Goal: Find specific page/section: Find specific page/section

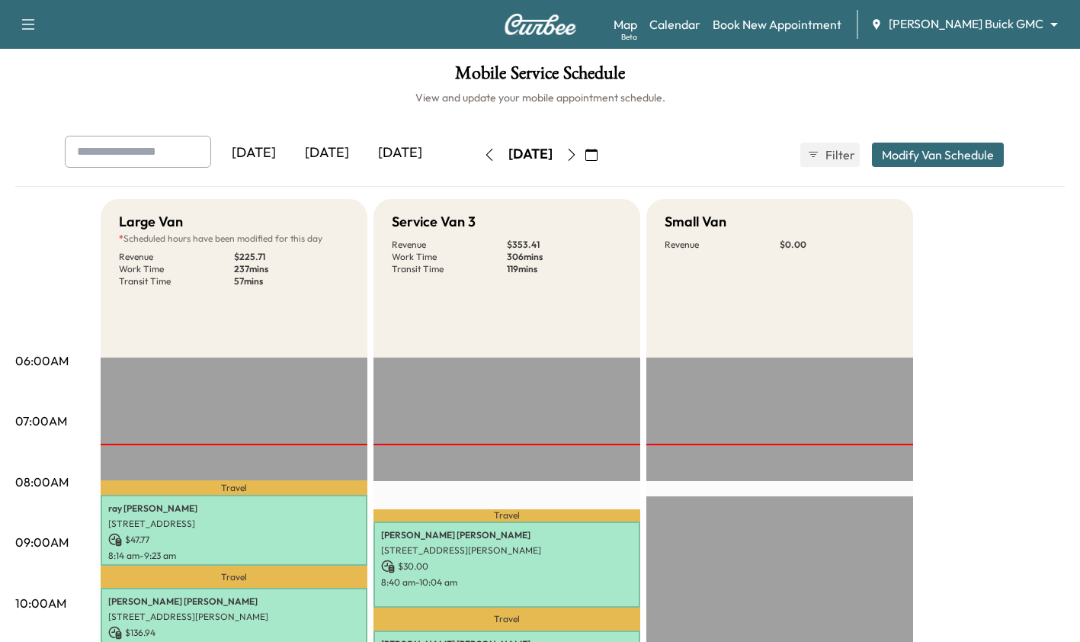
click at [1015, 16] on body "Support Log Out Map Beta Calendar Book New Appointment [PERSON_NAME] Buick GMC …" at bounding box center [540, 321] width 1080 height 642
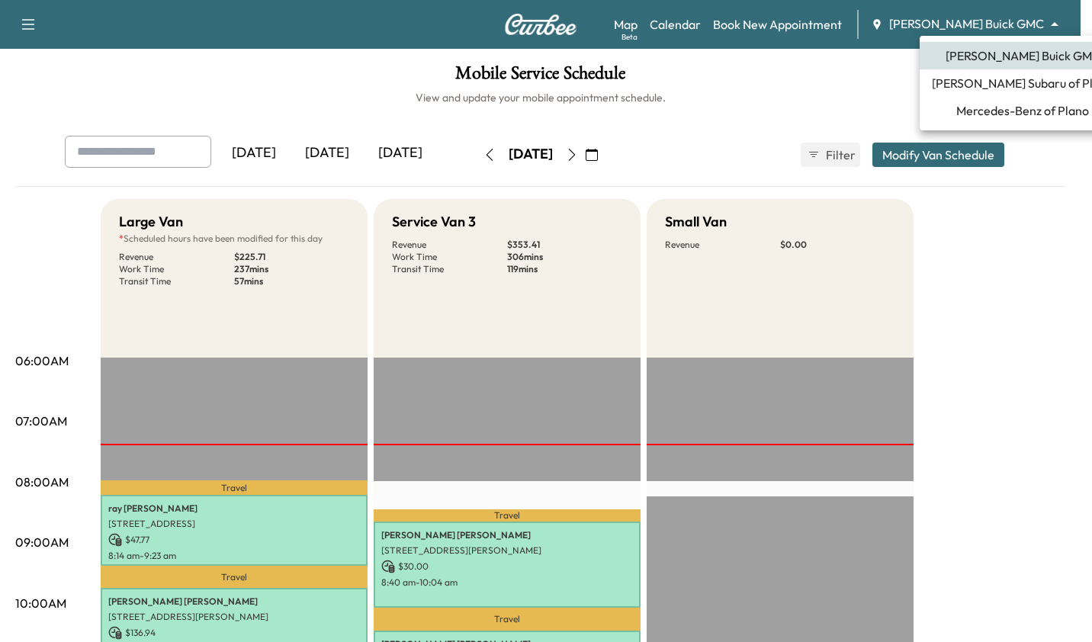
click at [1027, 95] on li "[PERSON_NAME] Subaru of Plano" at bounding box center [1022, 82] width 206 height 27
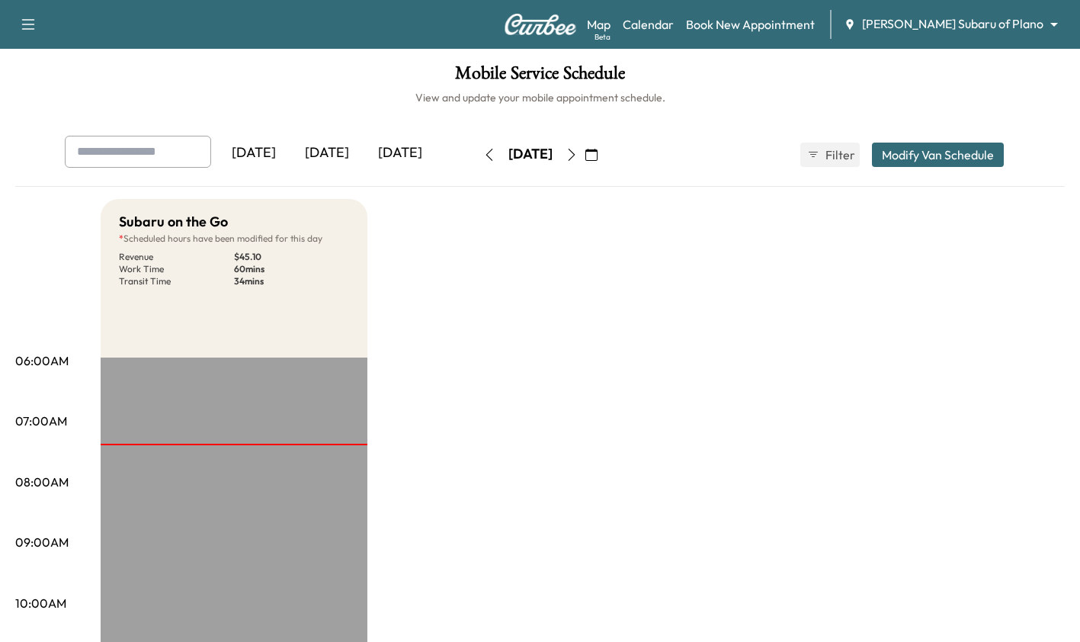
click at [1017, 30] on body "Support Log Out Map Beta Calendar Book New Appointment [PERSON_NAME] Subaru of …" at bounding box center [540, 321] width 1080 height 642
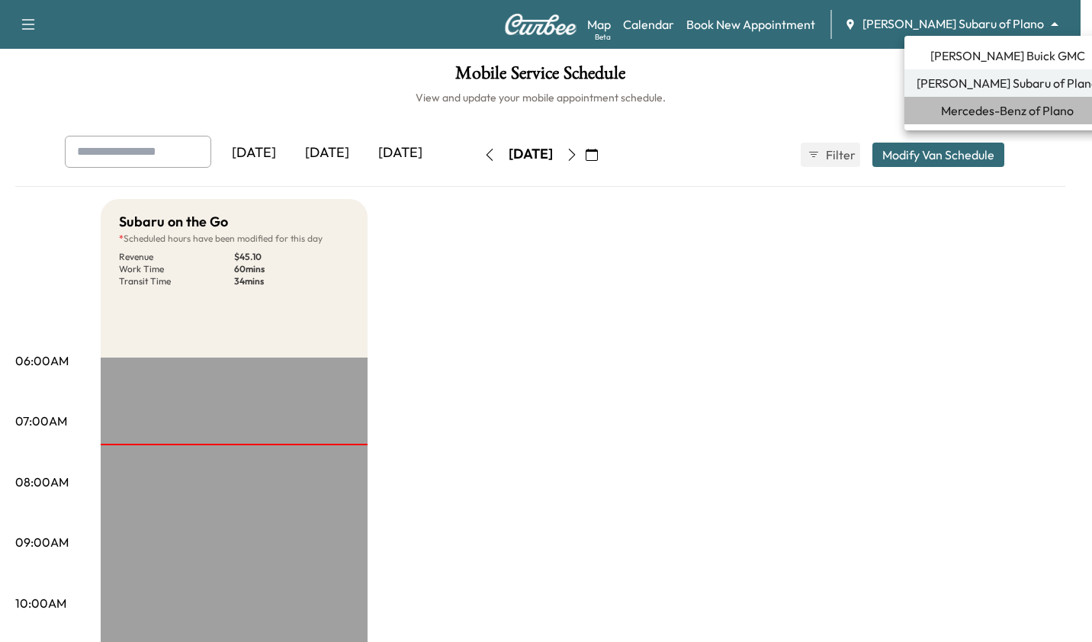
click at [1004, 117] on span "Mercedes-Benz of Plano" at bounding box center [1007, 110] width 133 height 18
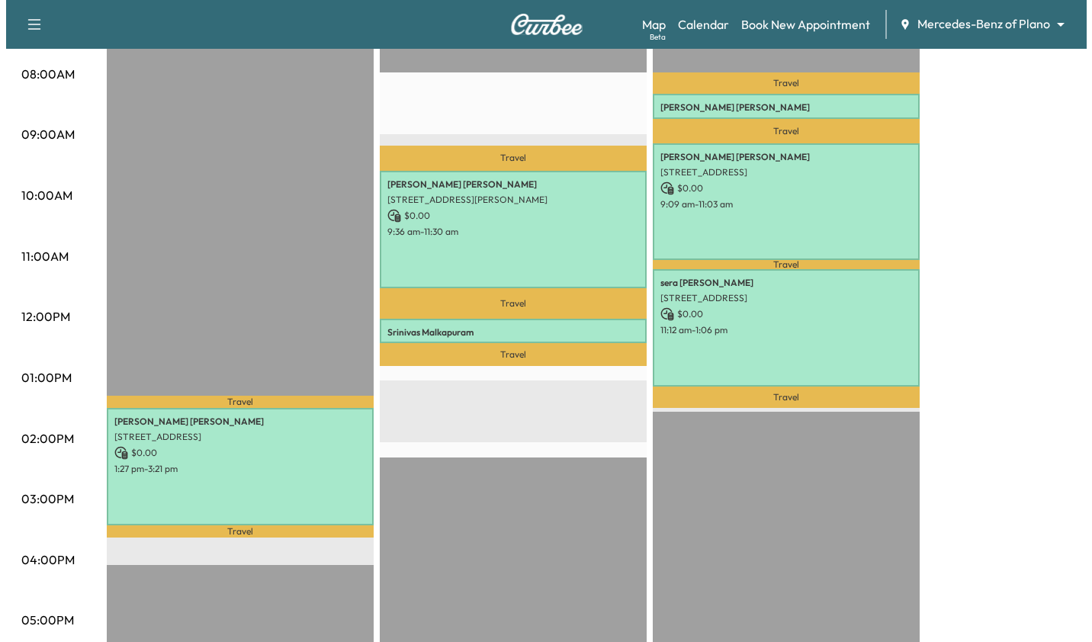
scroll to position [407, 0]
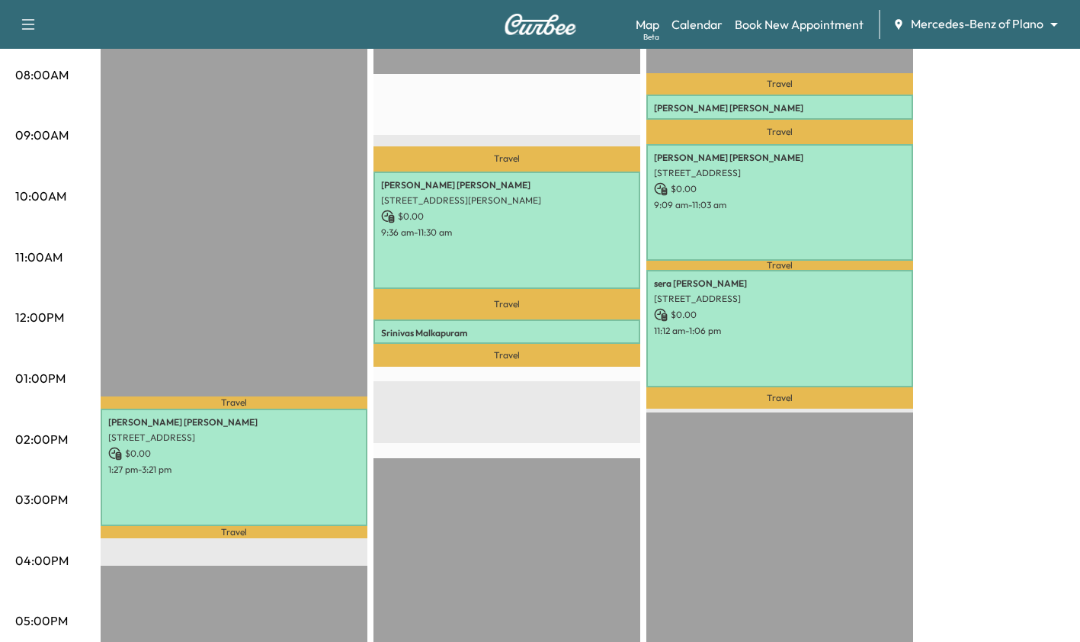
click at [425, 333] on p "[PERSON_NAME]" at bounding box center [507, 333] width 252 height 12
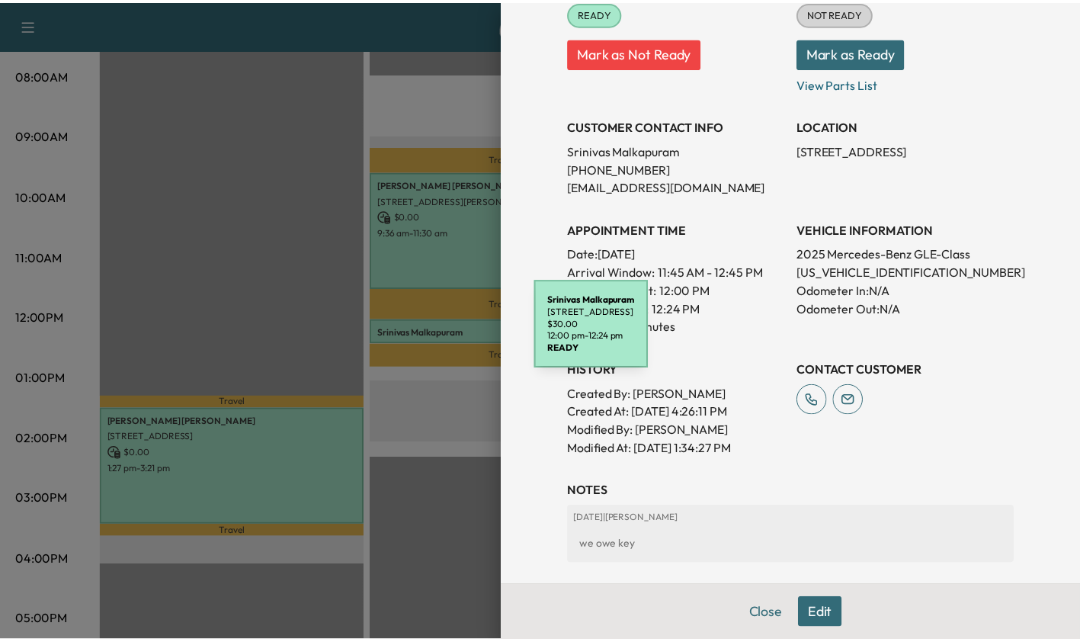
scroll to position [218, 0]
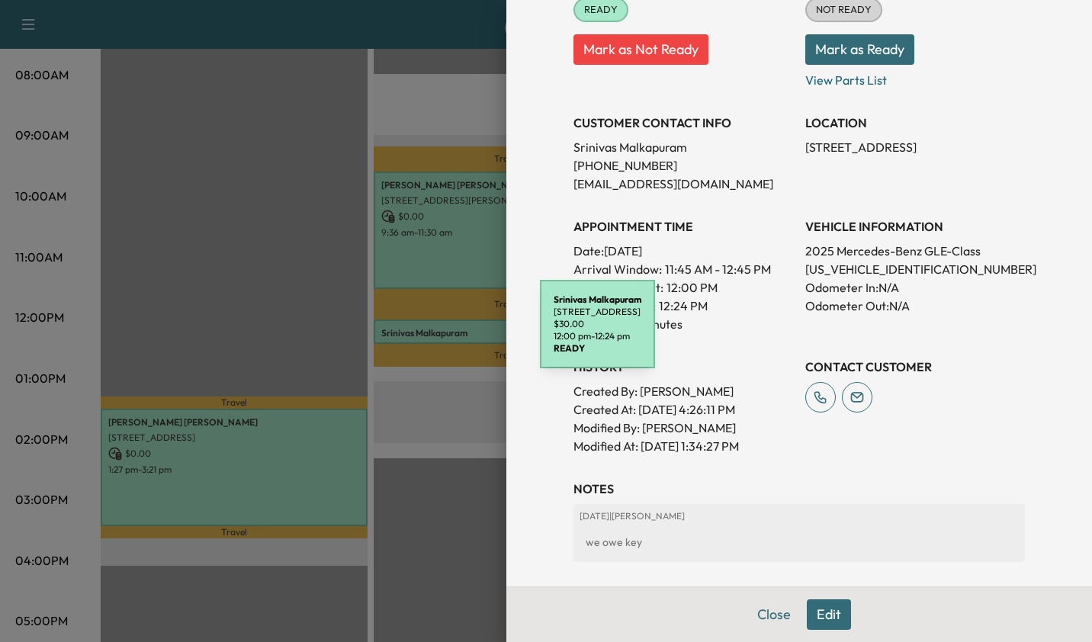
click at [431, 490] on div at bounding box center [546, 321] width 1092 height 642
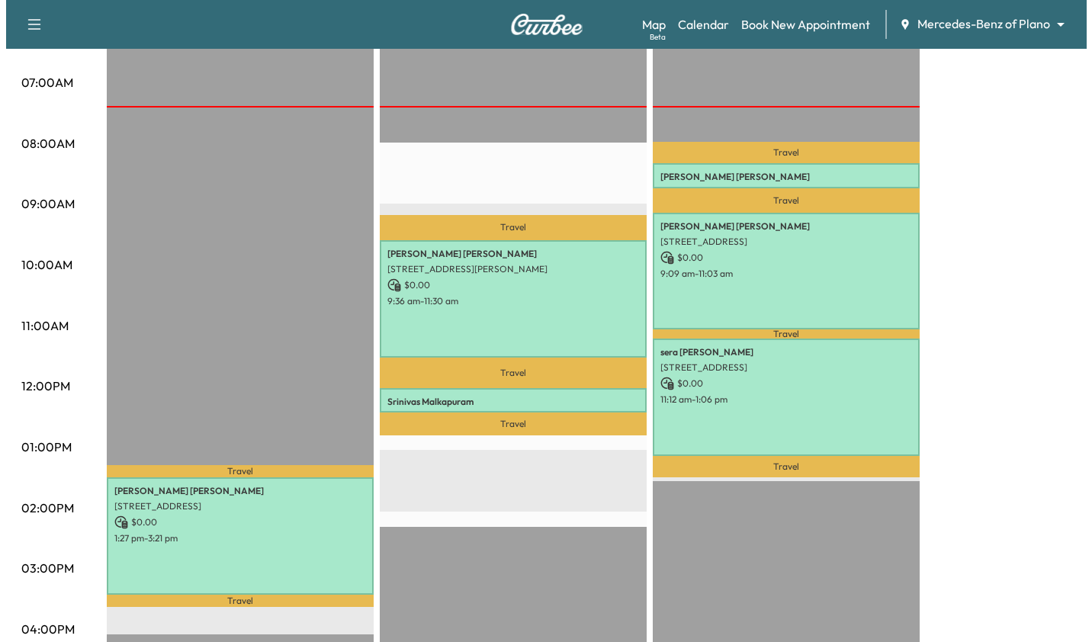
scroll to position [341, 0]
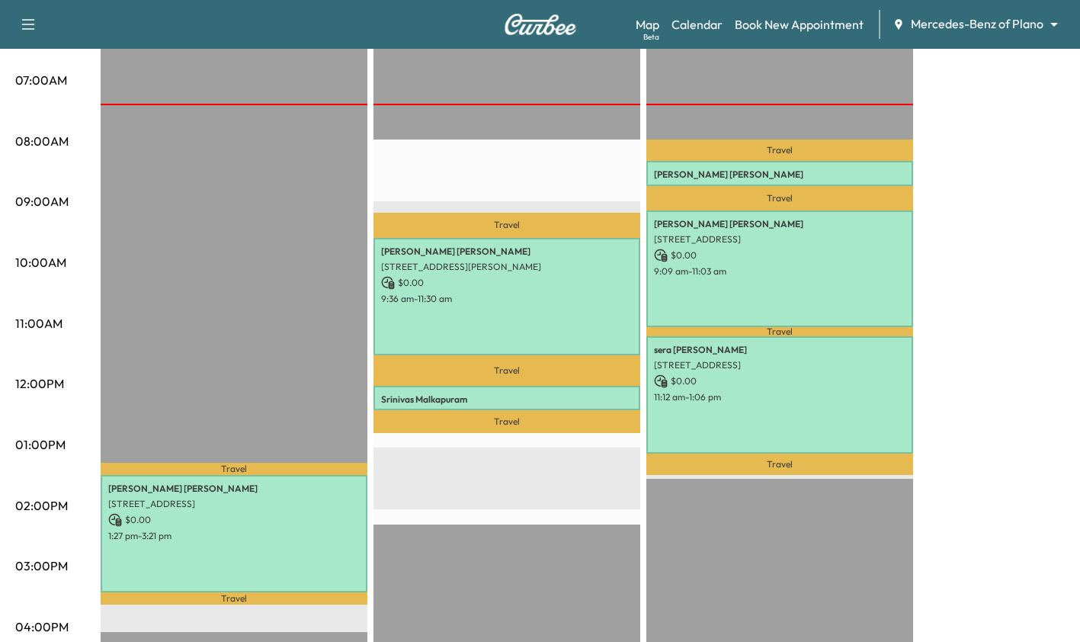
click at [726, 173] on p "[PERSON_NAME]" at bounding box center [780, 174] width 252 height 12
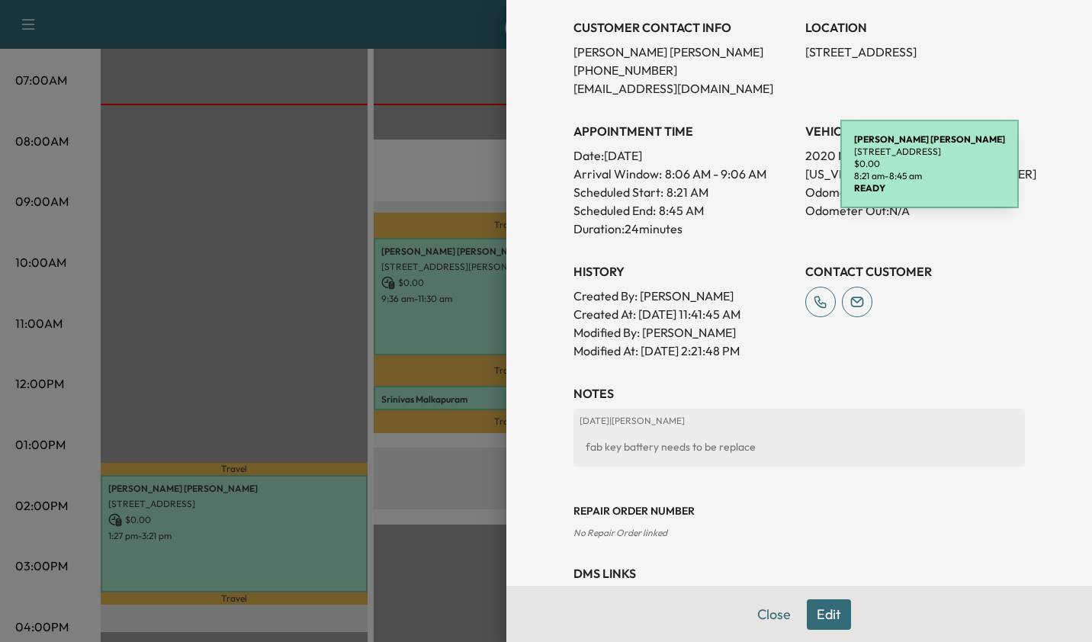
scroll to position [313, 0]
click at [435, 470] on div at bounding box center [546, 321] width 1092 height 642
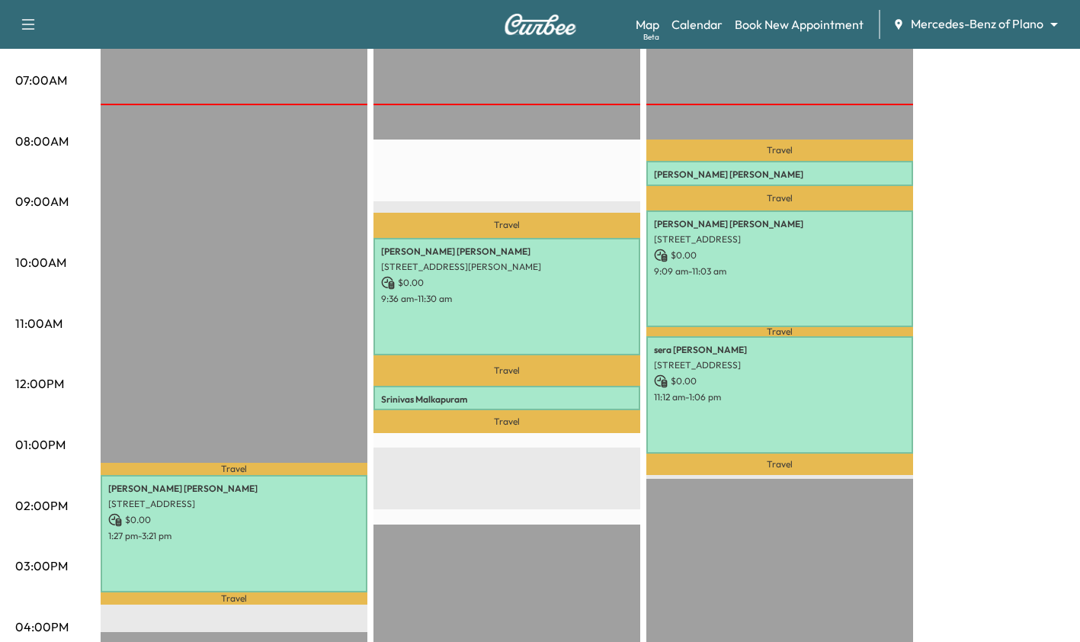
click at [530, 394] on p "[PERSON_NAME]" at bounding box center [507, 399] width 252 height 12
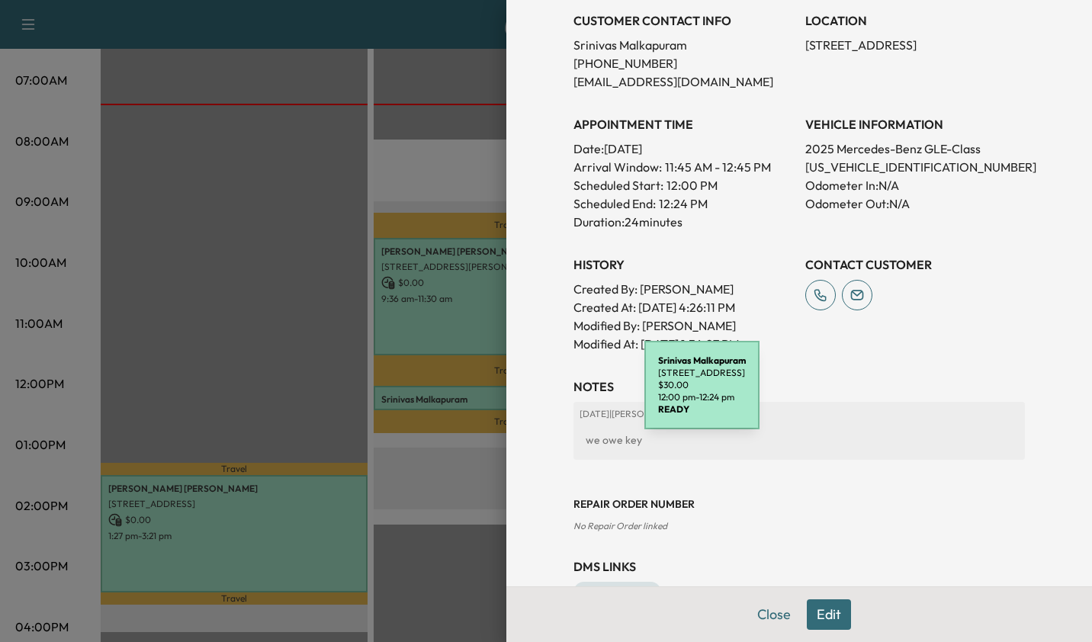
scroll to position [367, 0]
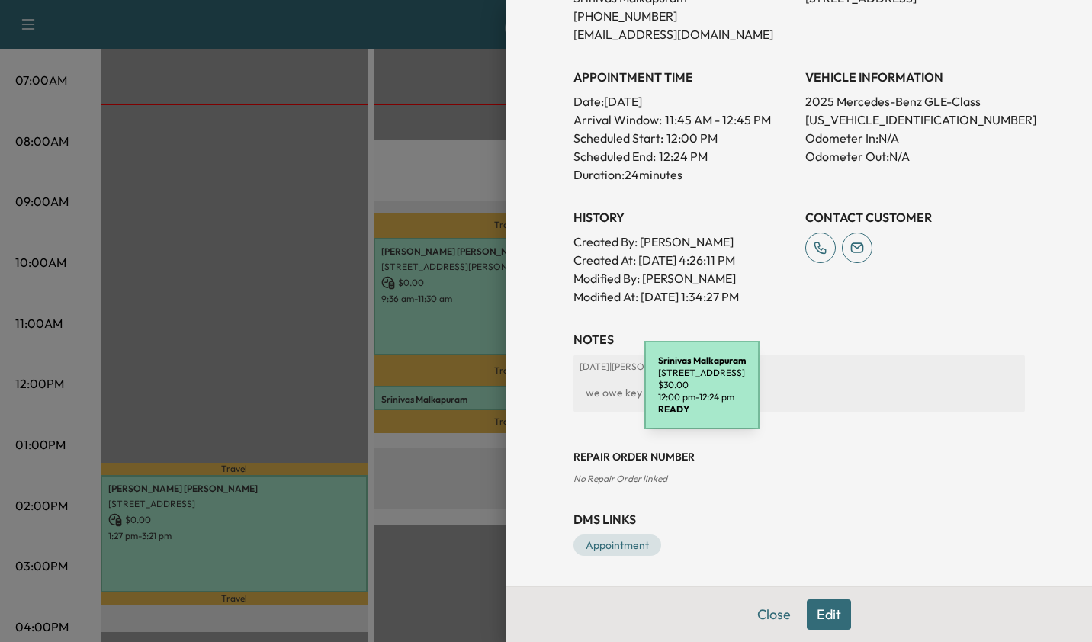
click at [460, 500] on div at bounding box center [546, 321] width 1092 height 642
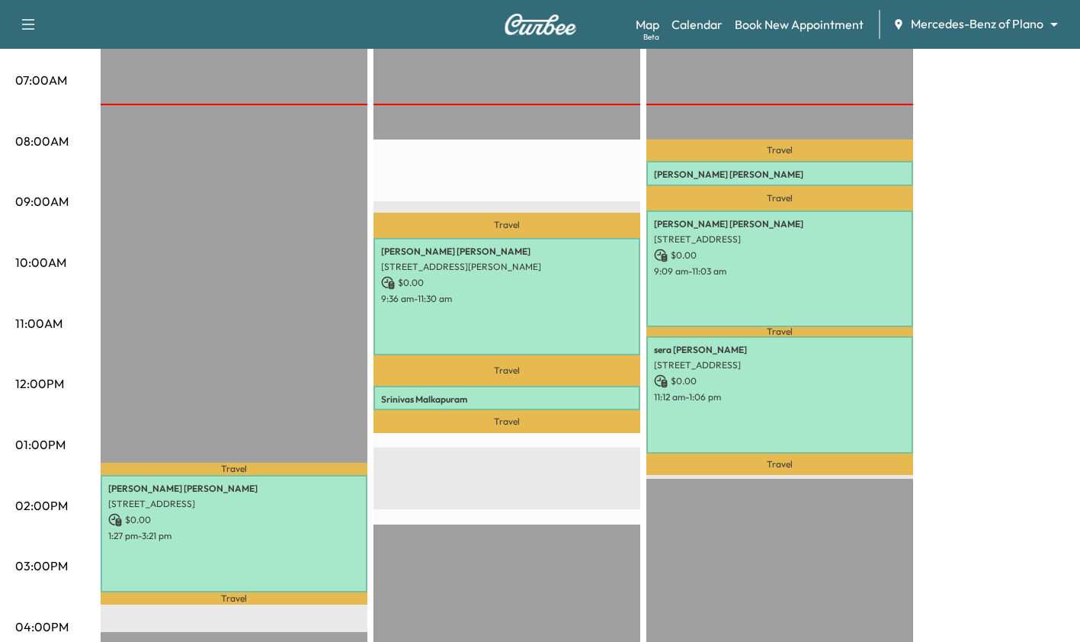
click at [790, 273] on p "9:09 am - 11:03 am" at bounding box center [780, 271] width 252 height 12
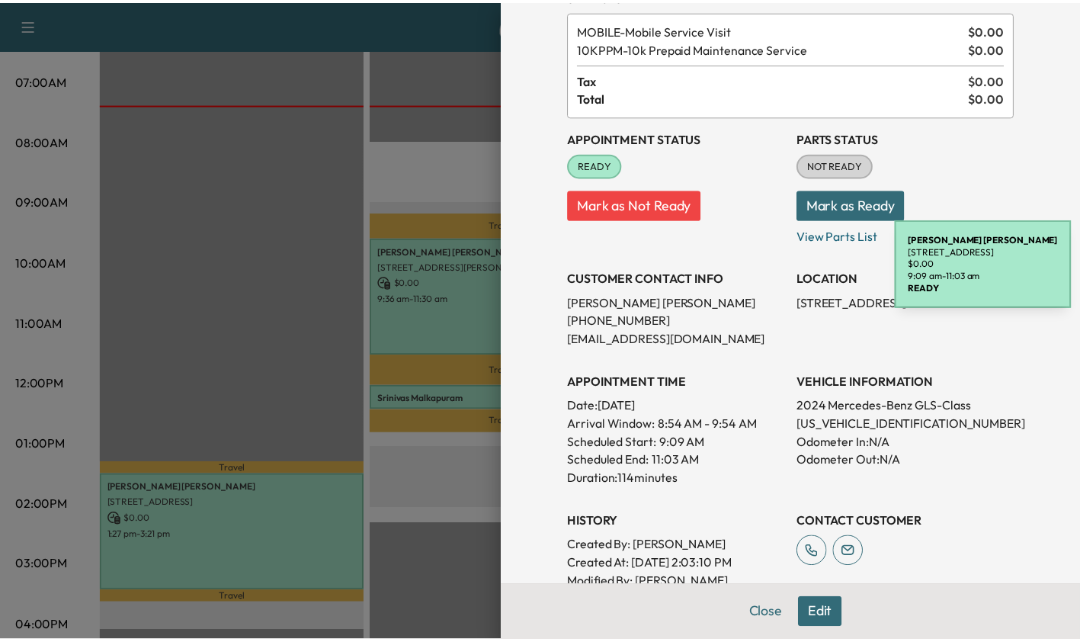
scroll to position [201, 0]
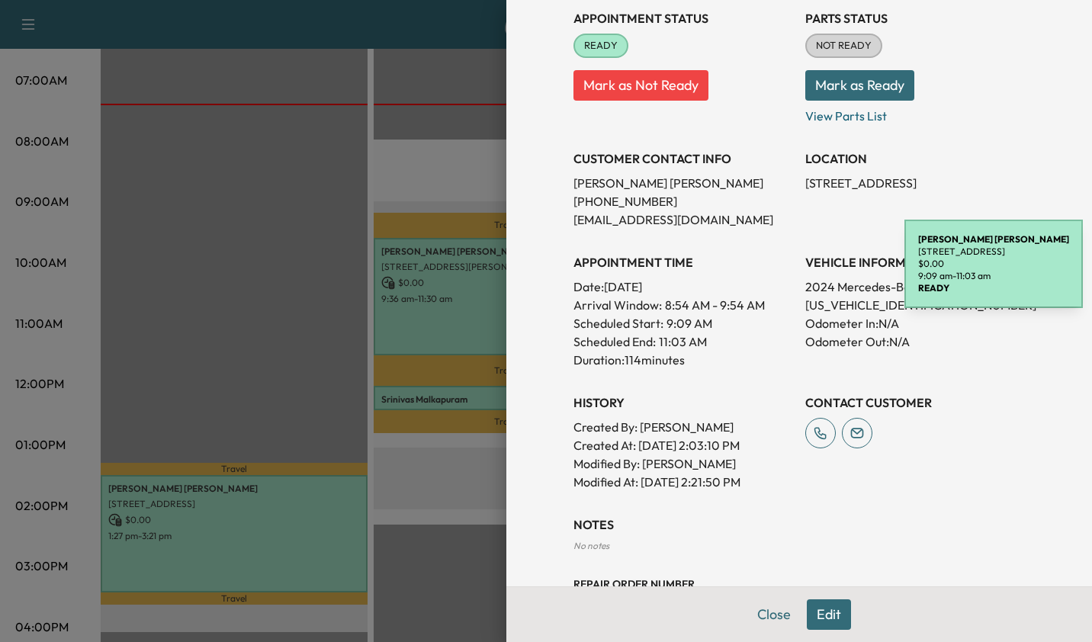
click at [434, 508] on div at bounding box center [546, 321] width 1092 height 642
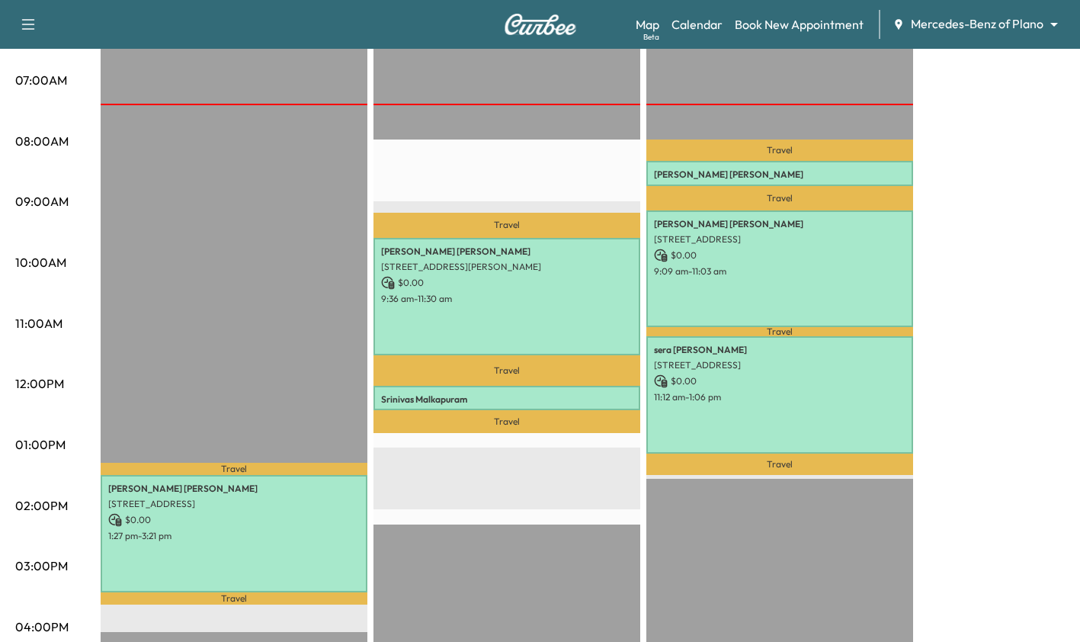
click at [498, 328] on div "[PERSON_NAME] [STREET_ADDRESS][PERSON_NAME] $ 0.00 9:36 am - 11:30 am" at bounding box center [507, 296] width 267 height 117
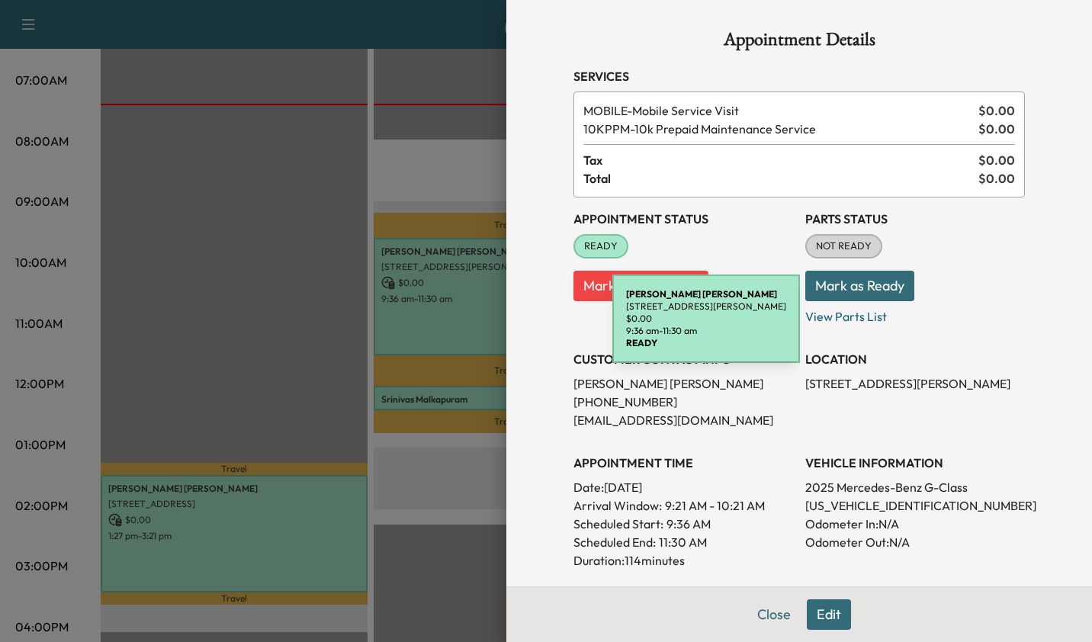
click at [435, 532] on div at bounding box center [546, 321] width 1092 height 642
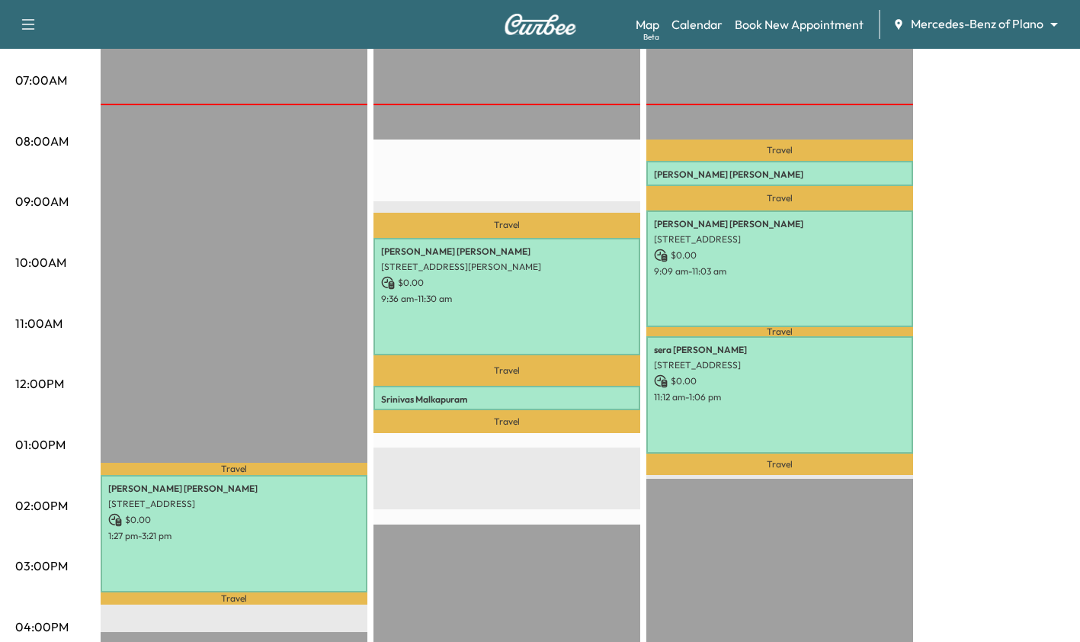
click at [744, 413] on div "sera Yoon [STREET_ADDRESS] $ 0.00 11:12 am - 1:06 pm" at bounding box center [779, 394] width 267 height 117
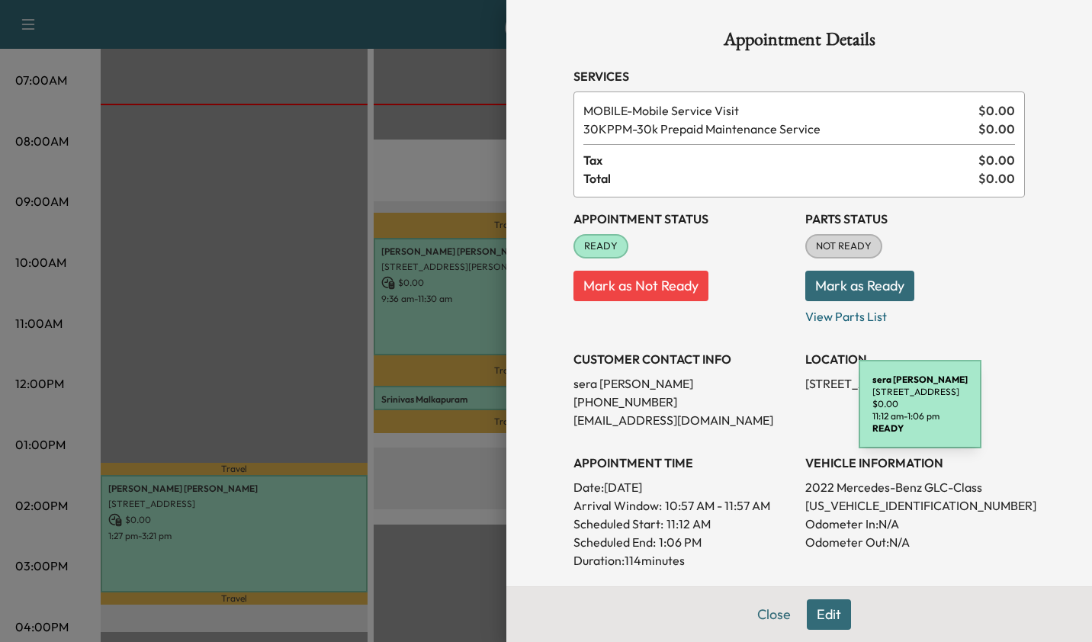
click at [450, 502] on div at bounding box center [546, 321] width 1092 height 642
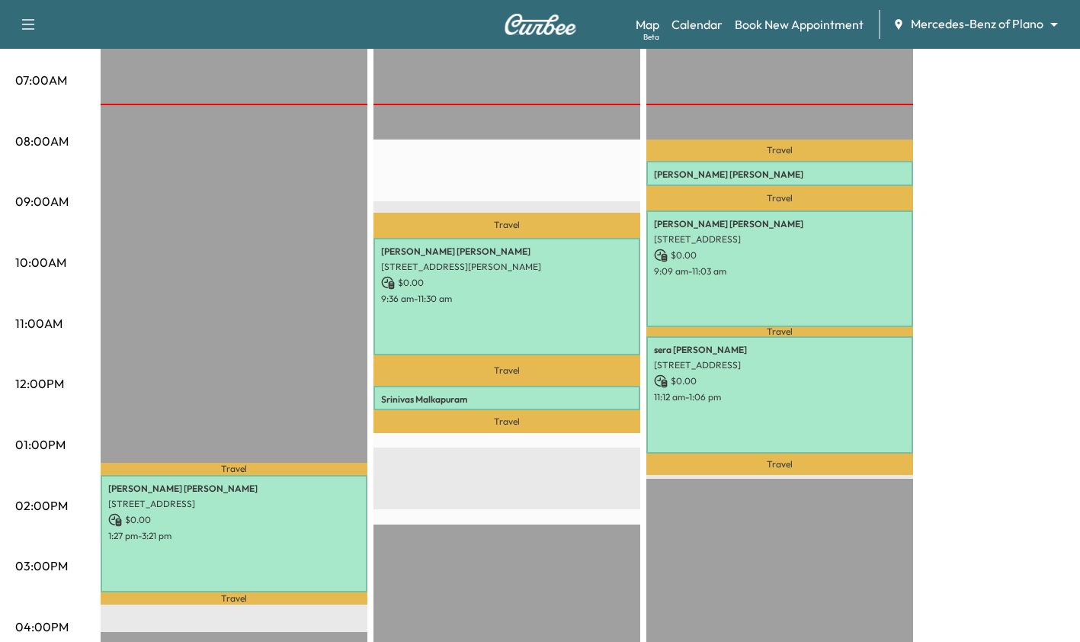
click at [272, 522] on div "[PERSON_NAME] [STREET_ADDRESS] $ 0.00 1:27 pm - 3:21 pm" at bounding box center [234, 533] width 267 height 117
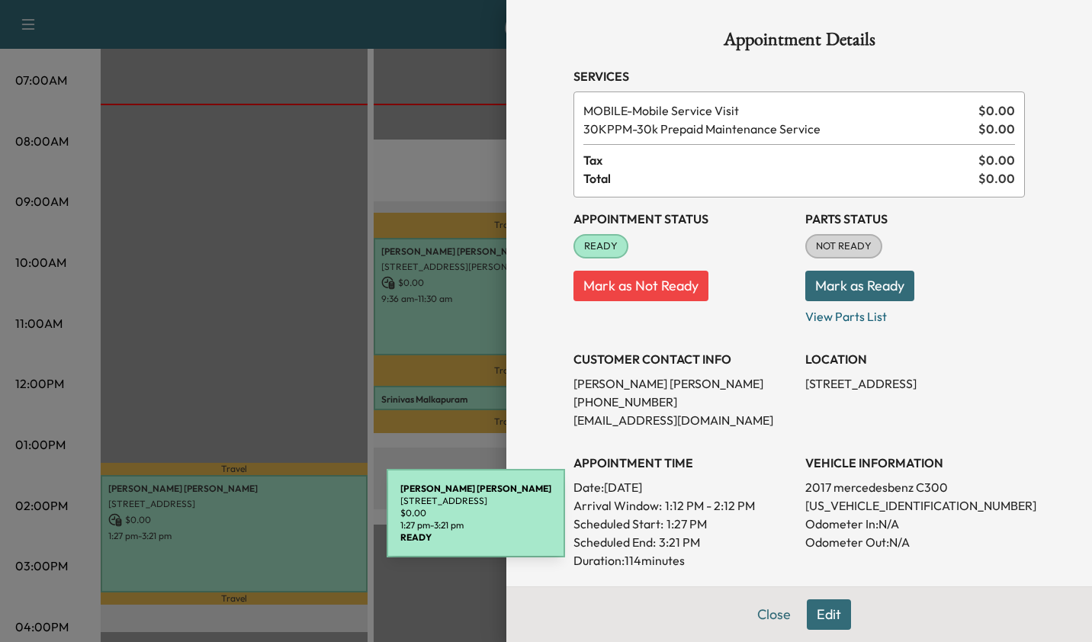
click at [358, 411] on div at bounding box center [546, 321] width 1092 height 642
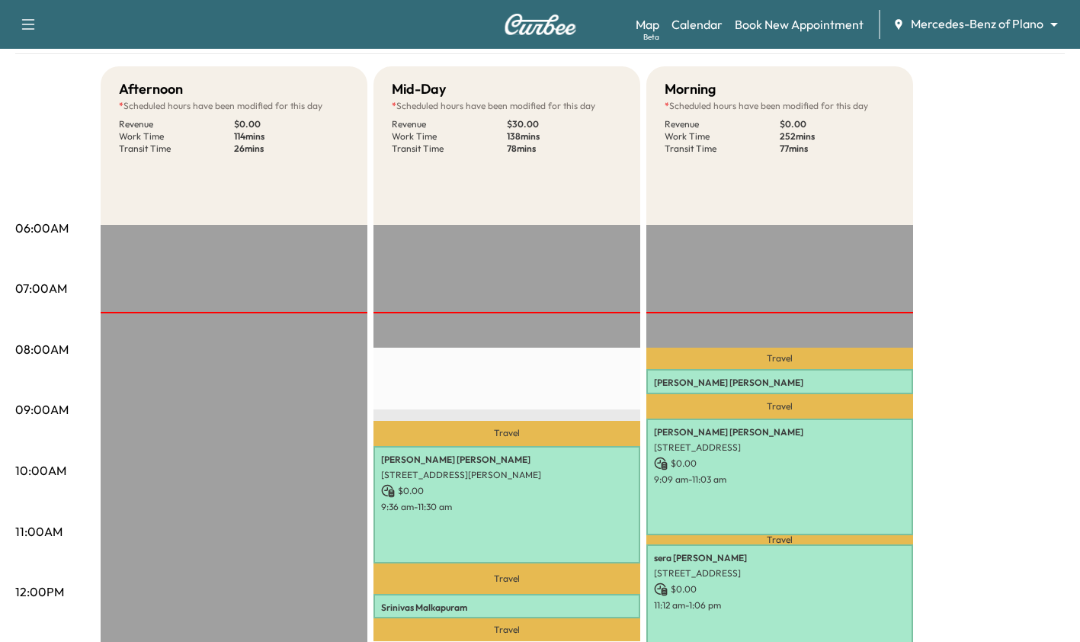
scroll to position [0, 0]
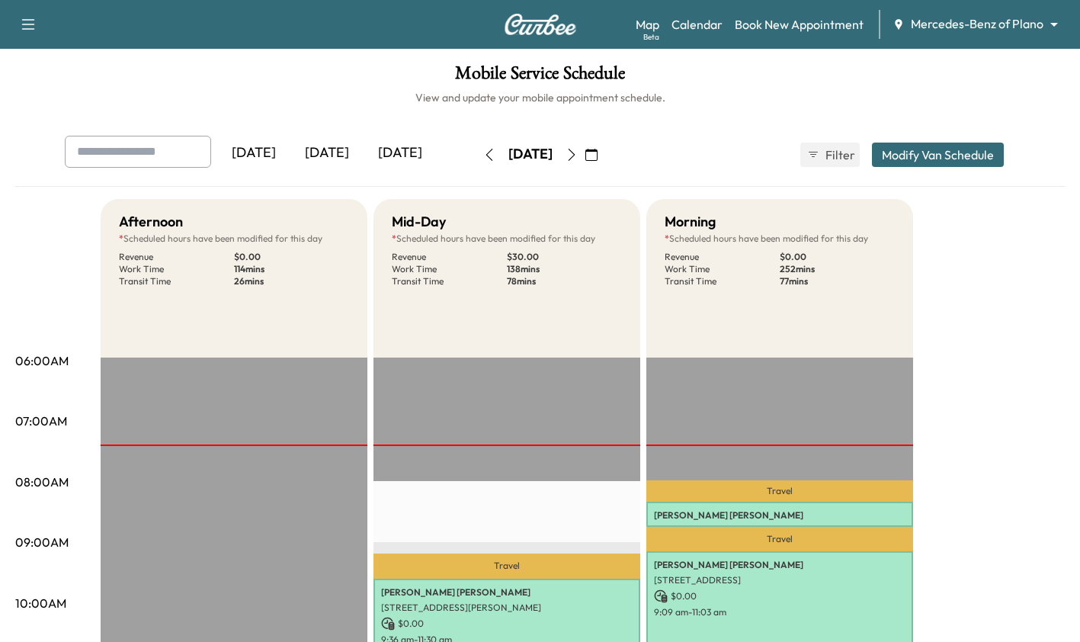
click at [483, 152] on icon "button" at bounding box center [489, 155] width 12 height 12
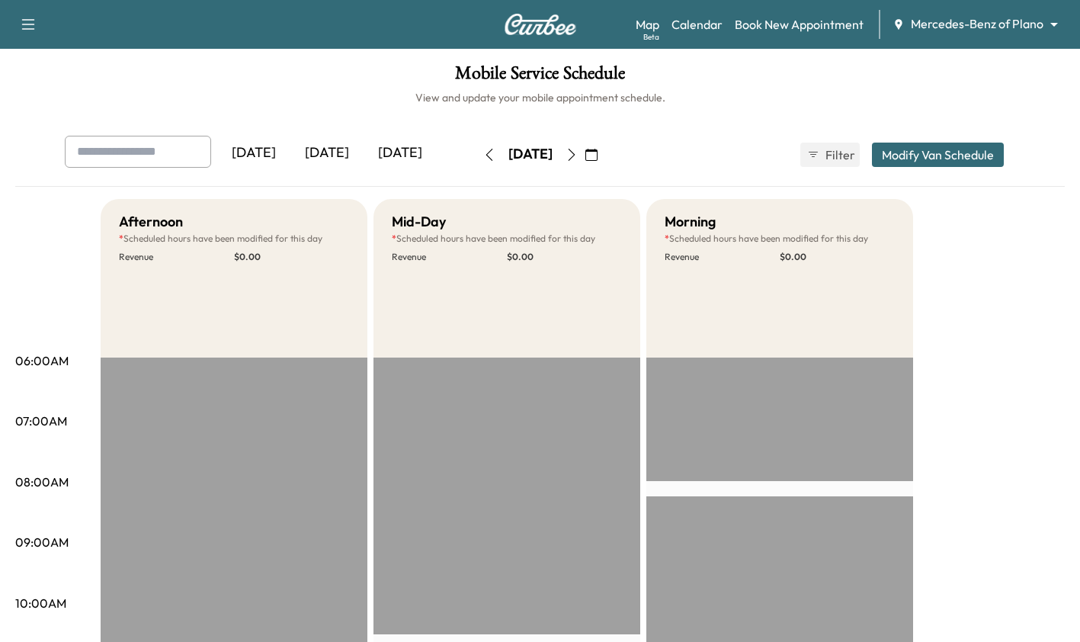
click at [981, 28] on body "Support Log Out Map Beta Calendar Book New Appointment Mercedes-Benz of Plano *…" at bounding box center [540, 321] width 1080 height 642
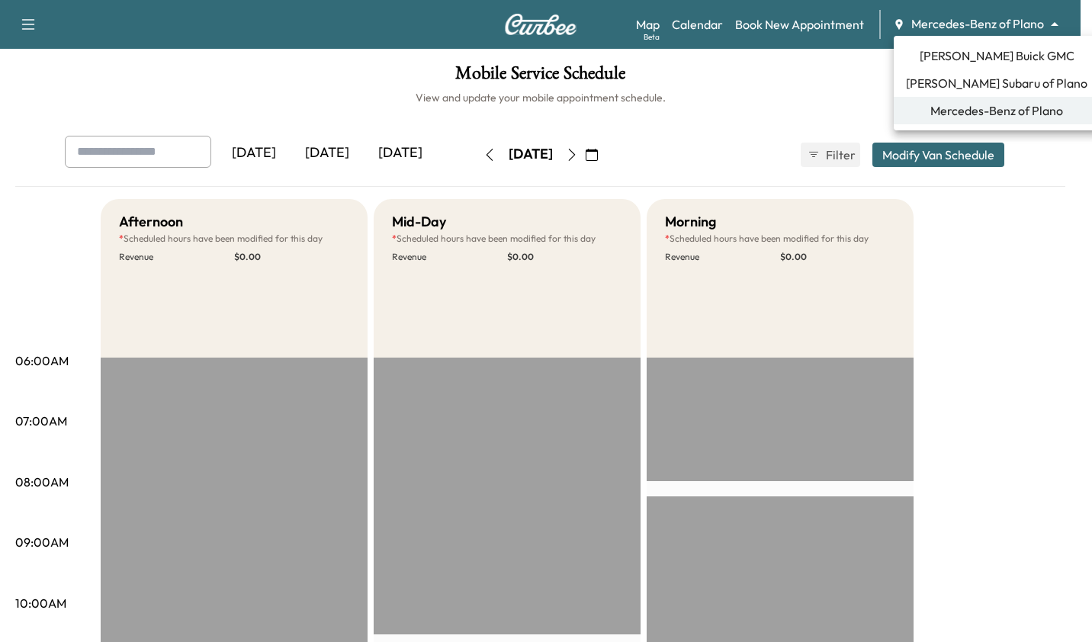
click at [954, 88] on span "[PERSON_NAME] Subaru of Plano" at bounding box center [996, 83] width 181 height 18
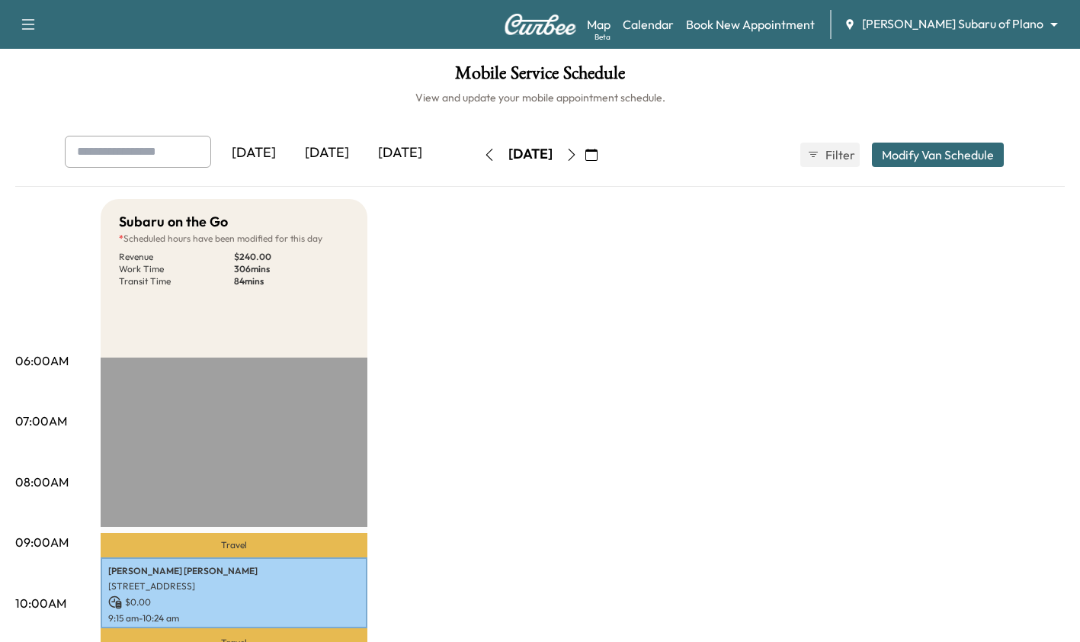
click at [329, 158] on div "[DATE]" at bounding box center [326, 153] width 73 height 35
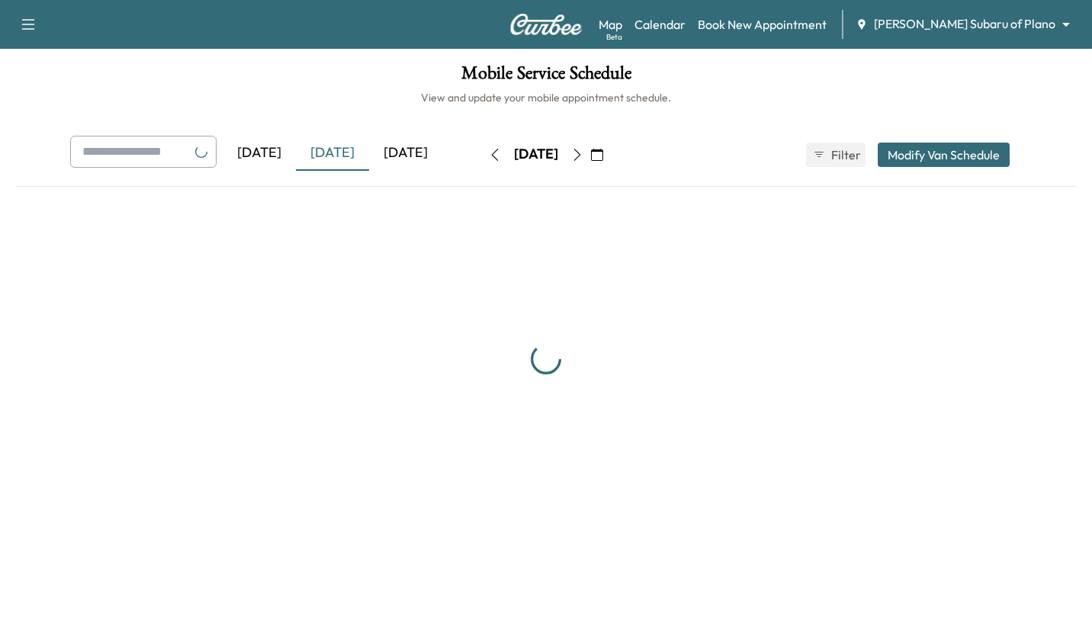
click at [1003, 45] on div "Support Log Out Map Beta Calendar Book New Appointment [PERSON_NAME] Subaru of …" at bounding box center [546, 24] width 1092 height 49
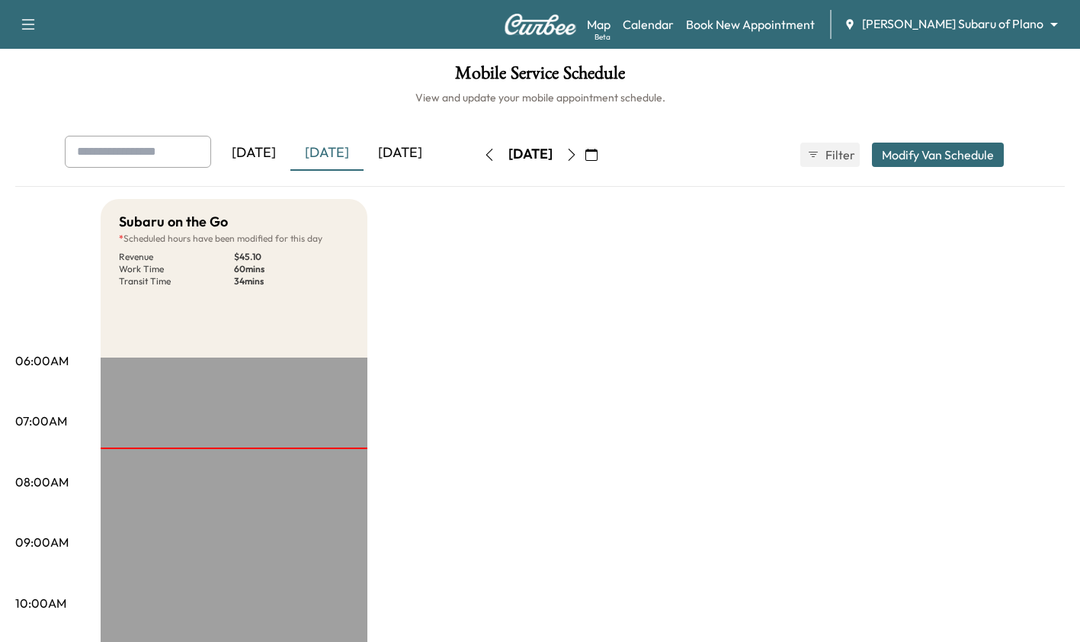
click at [1009, 22] on body "Support Log Out Map Beta Calendar Book New Appointment [PERSON_NAME] Subaru of …" at bounding box center [540, 321] width 1080 height 642
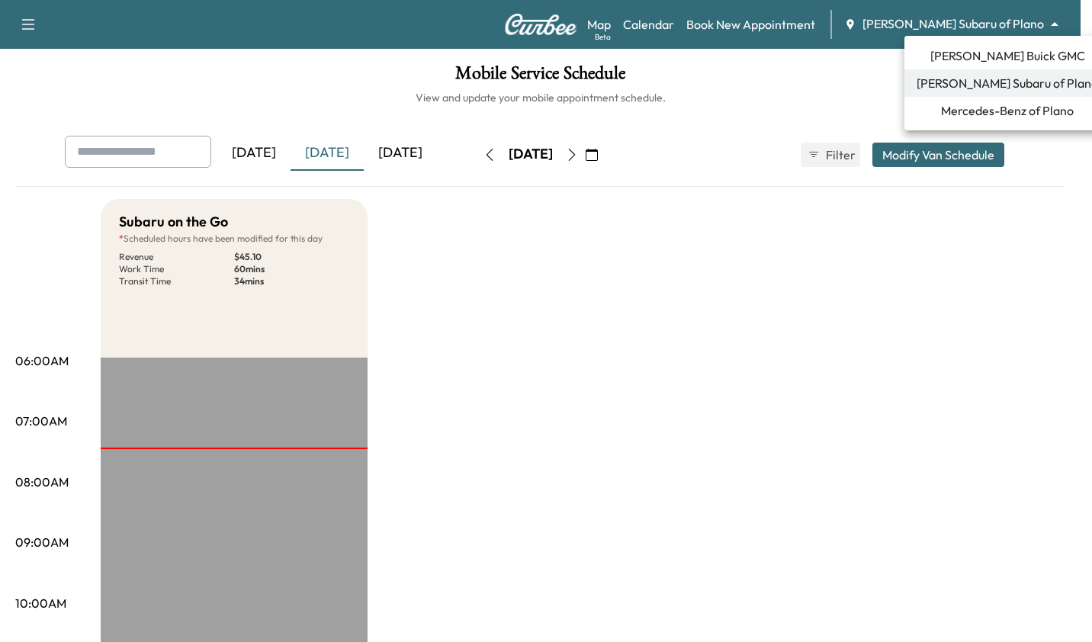
click at [990, 113] on span "Mercedes-Benz of Plano" at bounding box center [1007, 110] width 133 height 18
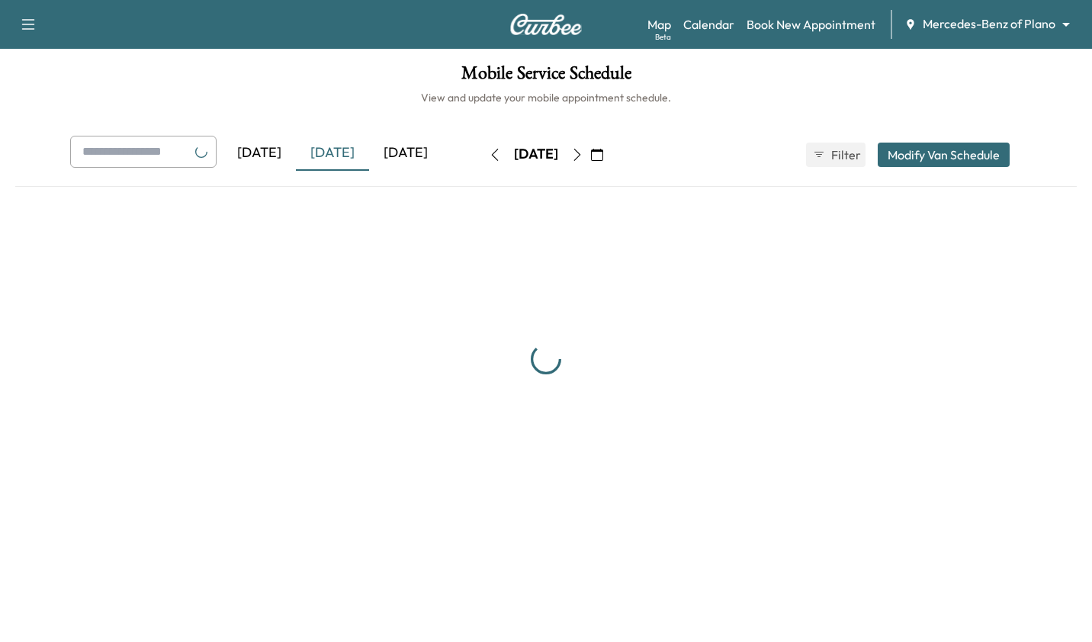
click at [1025, 21] on body "Support Log Out Map Beta Calendar Book New Appointment Mercedes-Benz of Plano *…" at bounding box center [546, 321] width 1092 height 642
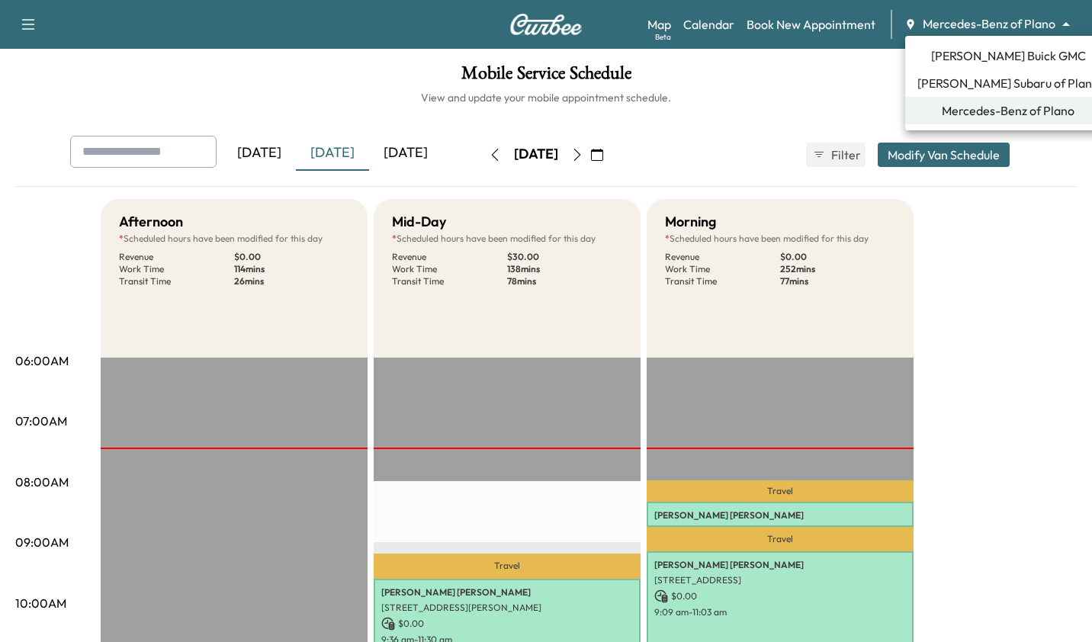
click at [1019, 64] on span "[PERSON_NAME] Buick GMC" at bounding box center [1008, 56] width 155 height 18
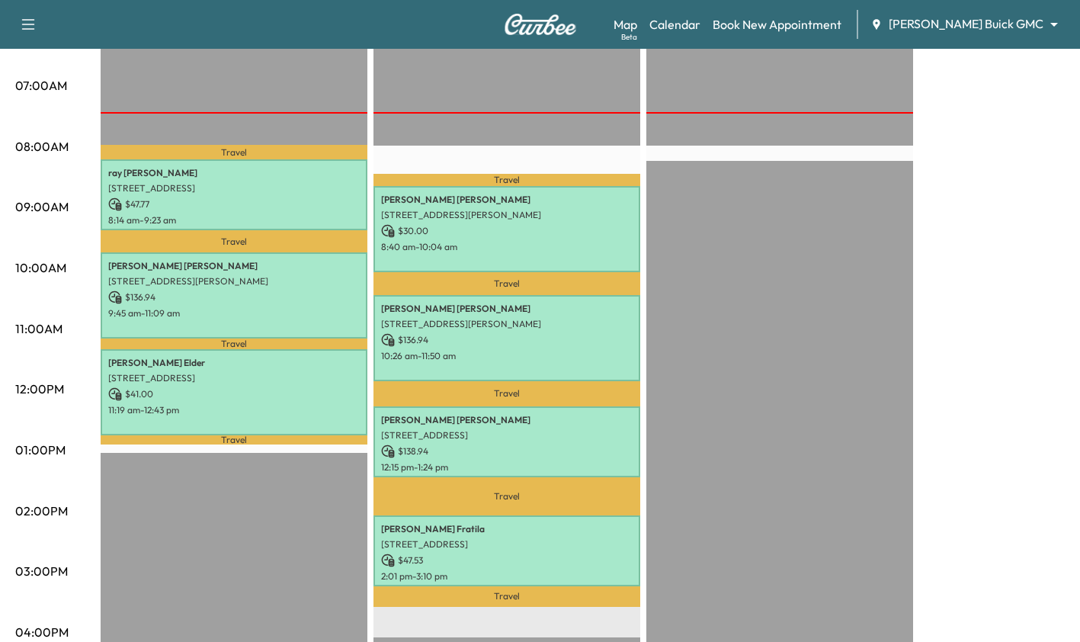
scroll to position [330, 0]
